Goal: Information Seeking & Learning: Learn about a topic

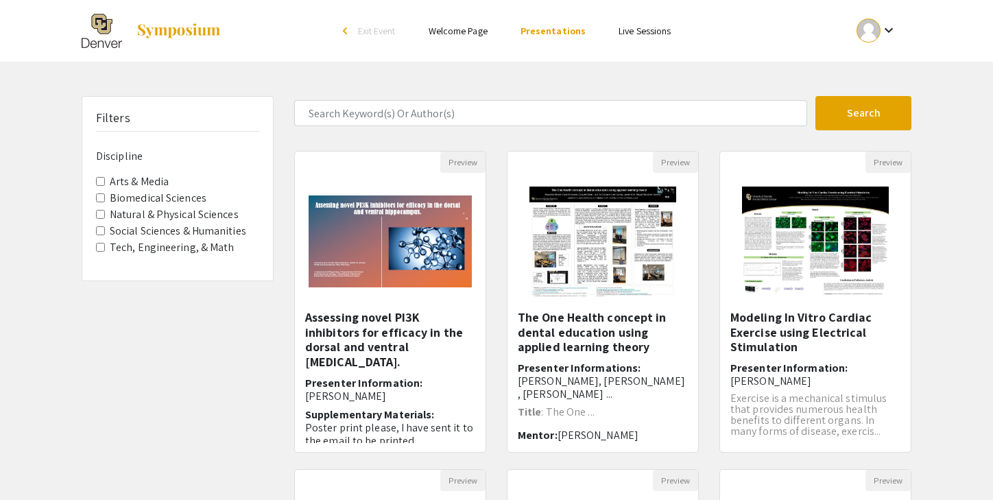
click at [155, 180] on label "Arts & Media" at bounding box center [139, 181] width 59 height 16
click at [105, 180] on Media "Arts & Media" at bounding box center [100, 181] width 9 height 9
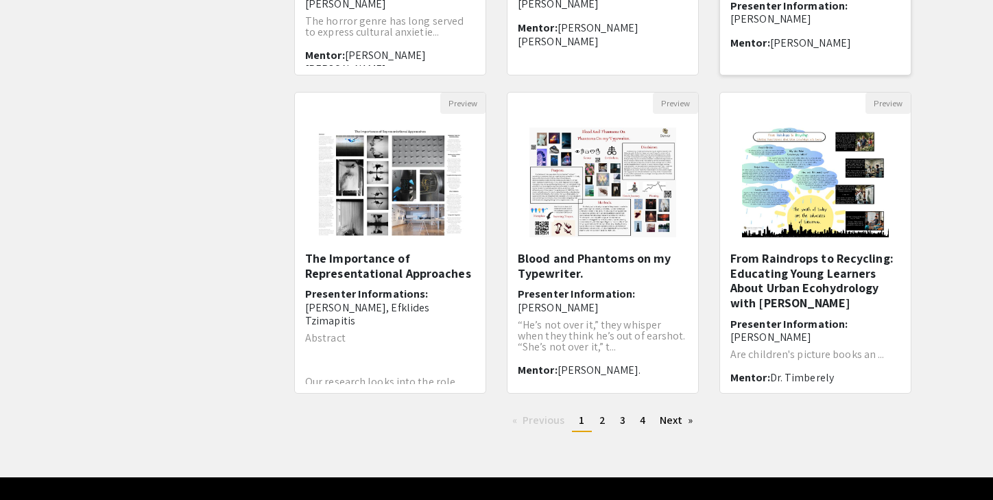
scroll to position [379, 0]
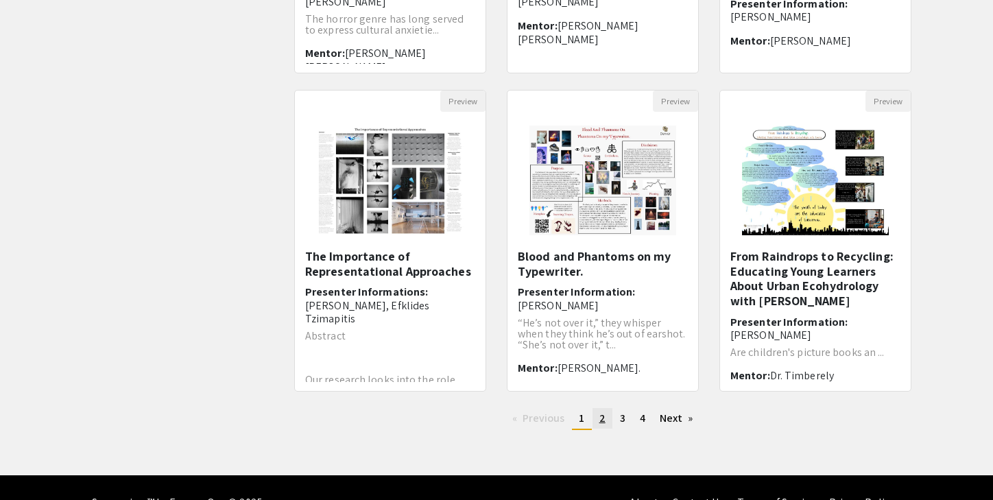
click at [601, 420] on span "2" at bounding box center [602, 418] width 6 height 14
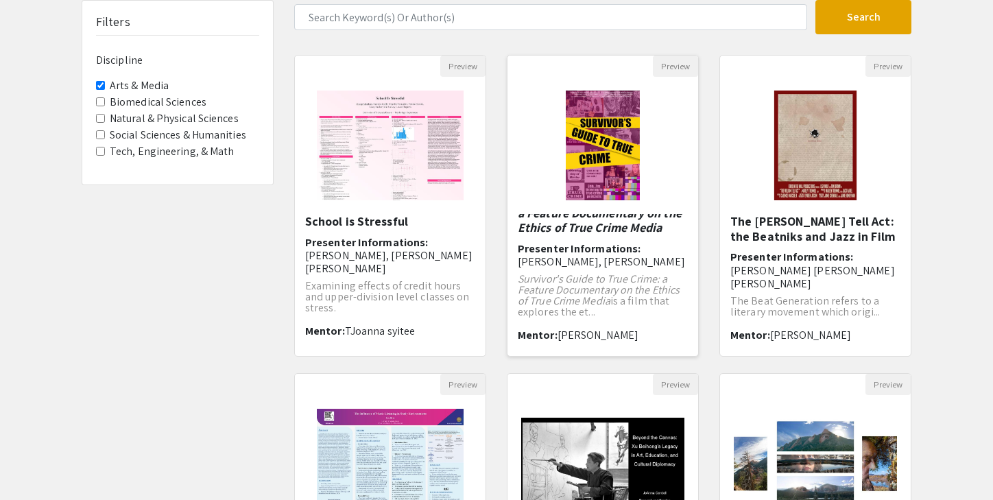
scroll to position [38, 0]
click at [764, 293] on span "The Beat Generation refers to a literary movement which origi..." at bounding box center [804, 305] width 149 height 25
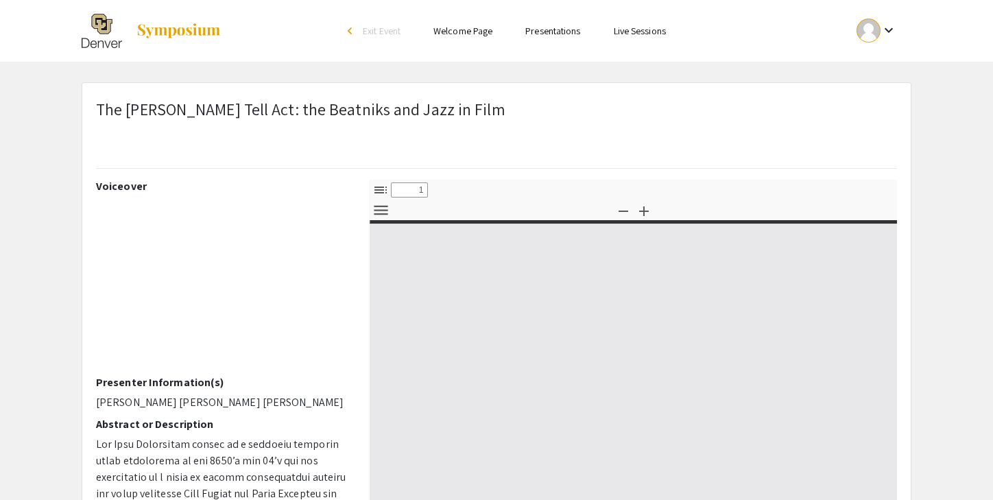
select select "custom"
type input "0"
select select "custom"
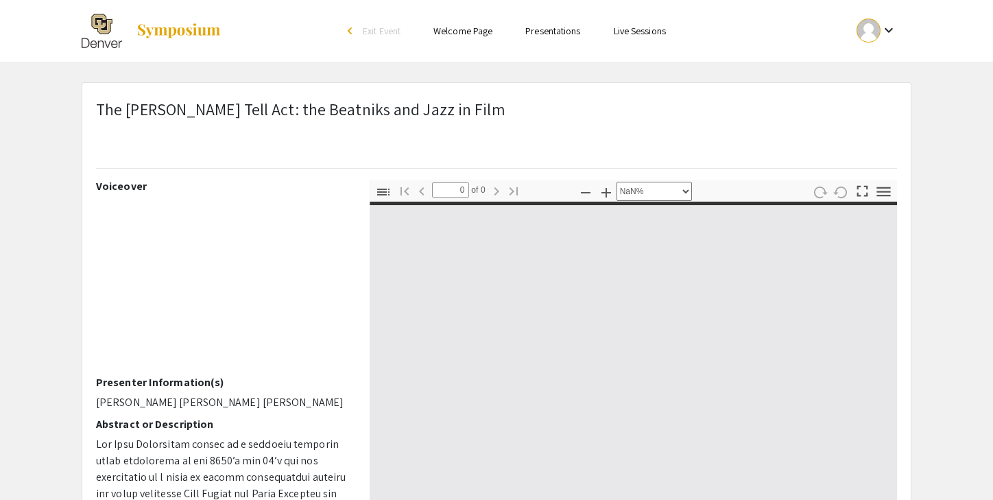
type input "1"
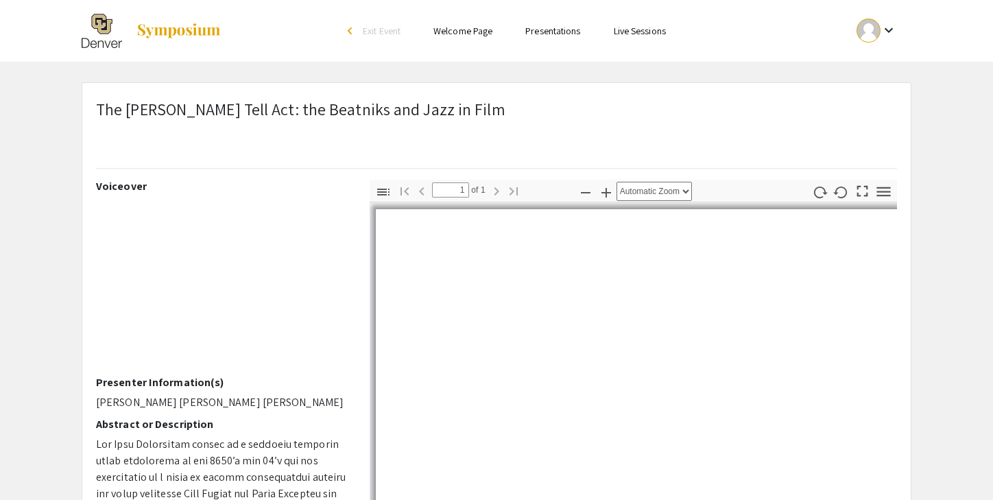
select select "auto"
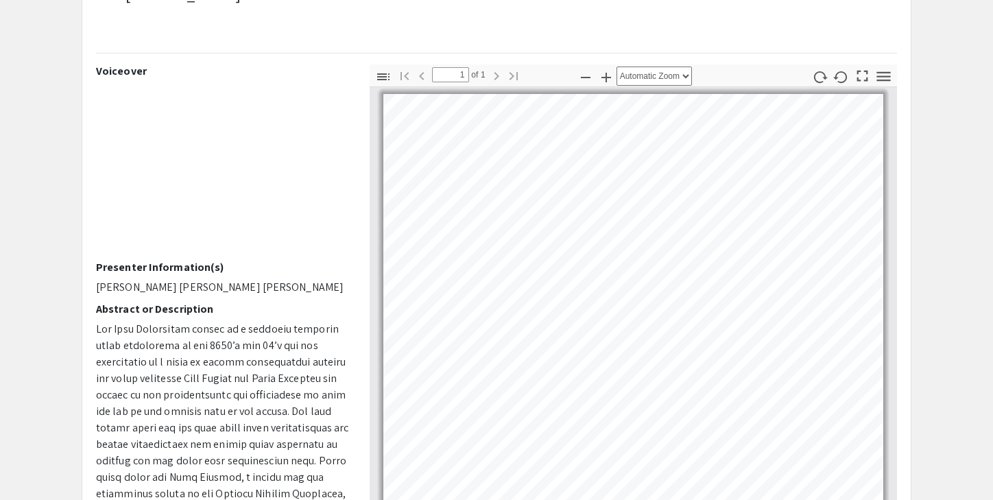
scroll to position [80, 0]
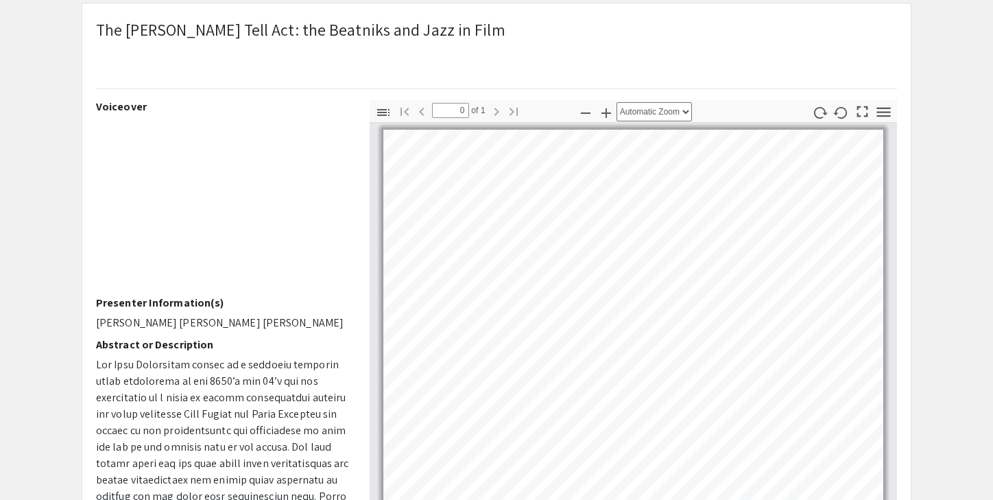
scroll to position [96, 0]
